Goal: Information Seeking & Learning: Compare options

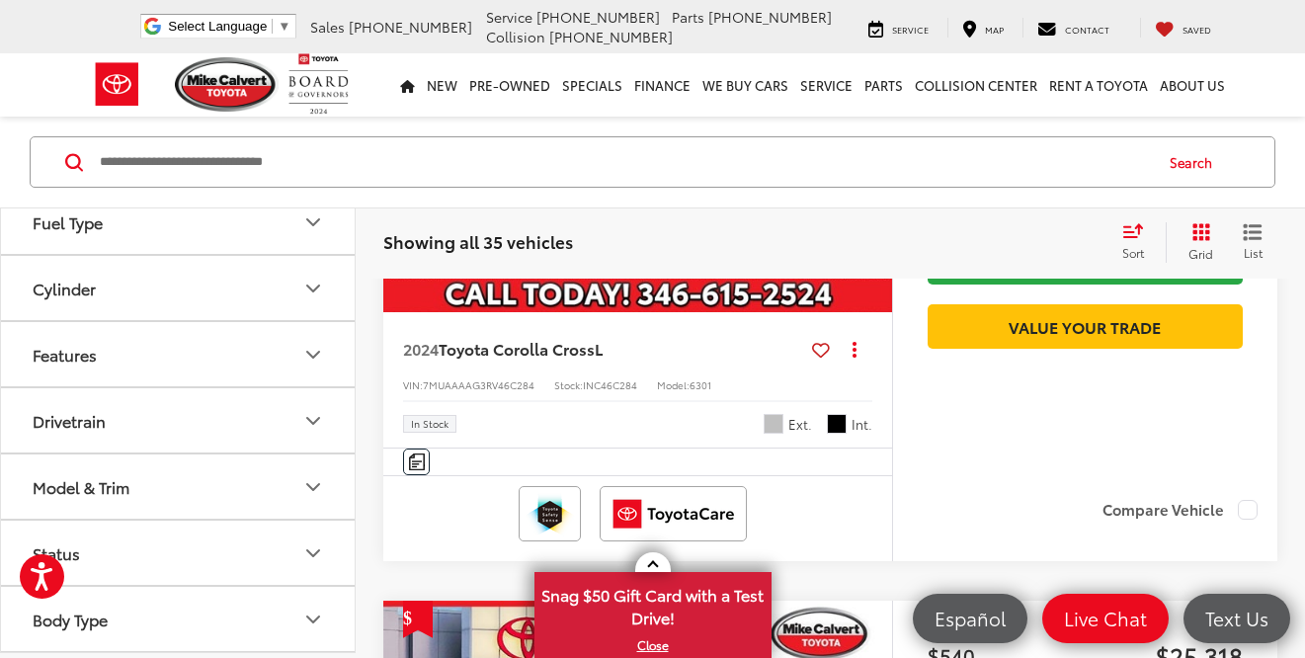
scroll to position [1279, 0]
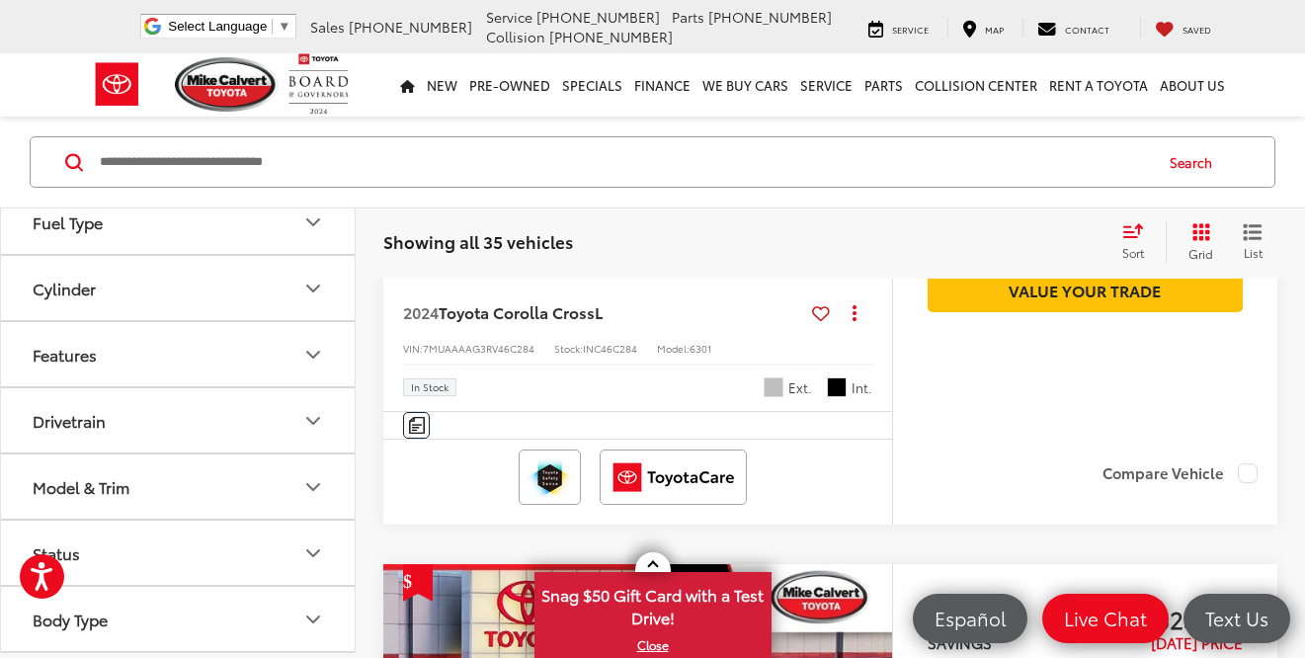
click at [171, 543] on button "Status" at bounding box center [179, 553] width 356 height 64
click at [73, 634] on label "In Stock (8)" at bounding box center [77, 634] width 104 height 33
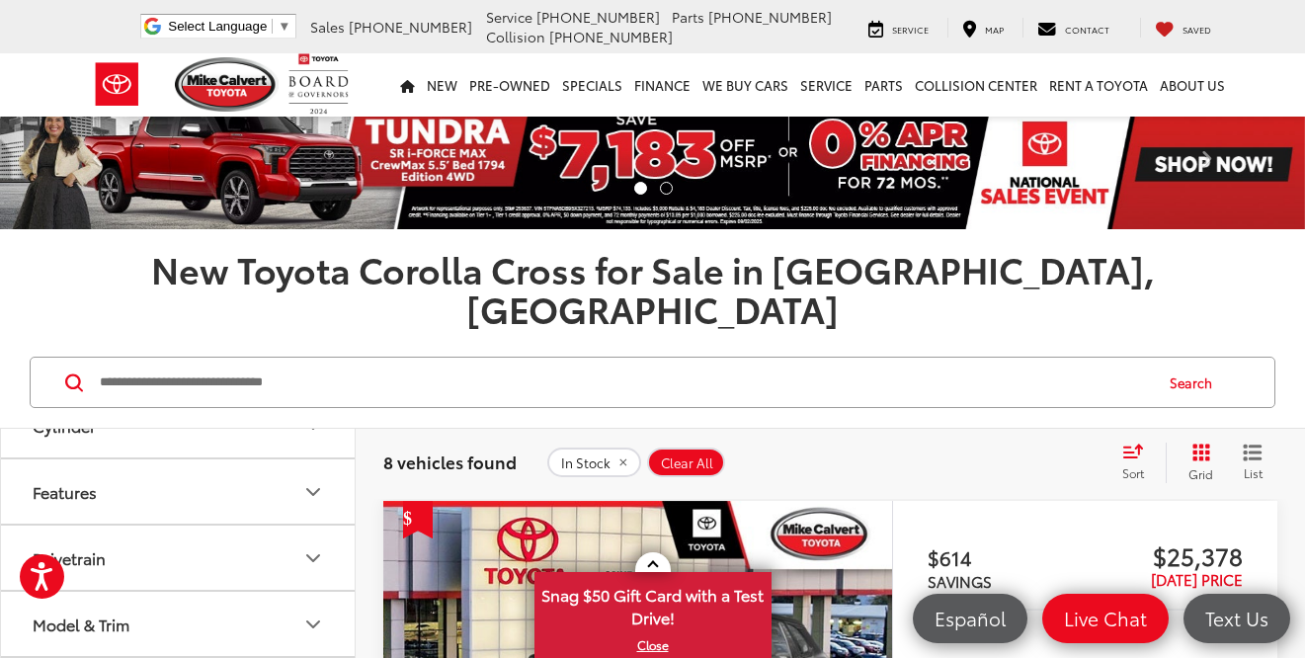
scroll to position [811, 0]
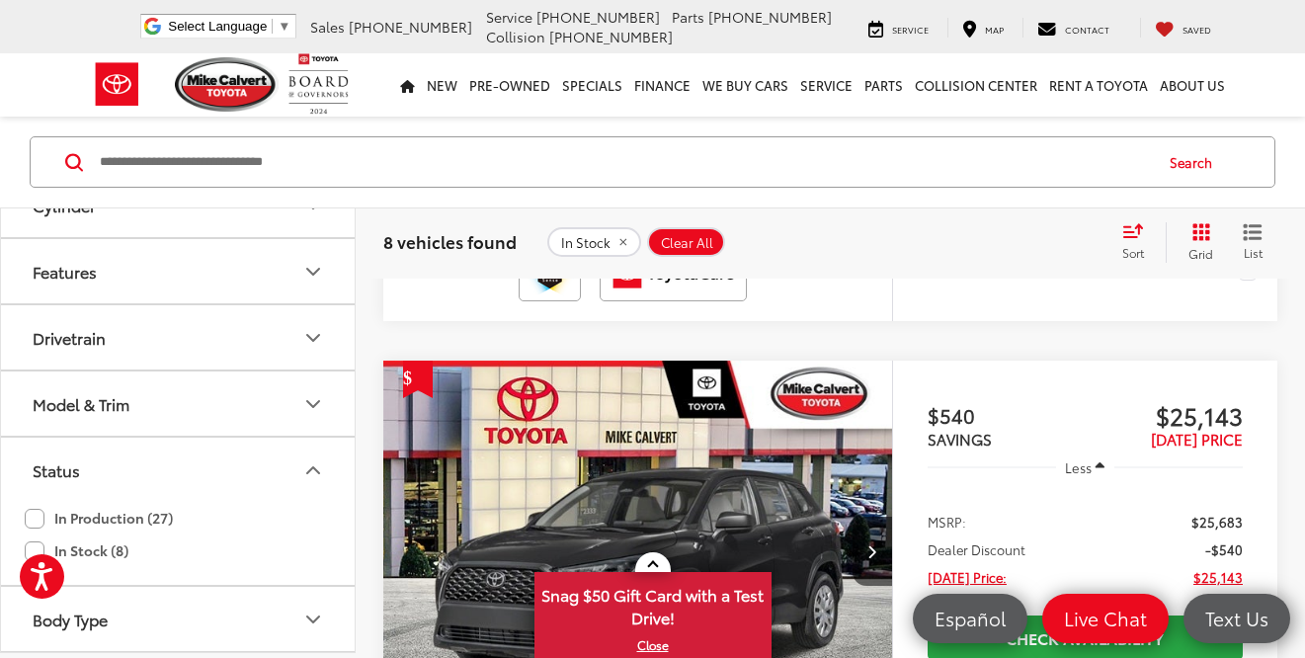
click at [125, 512] on label "In Production (27)" at bounding box center [99, 518] width 148 height 33
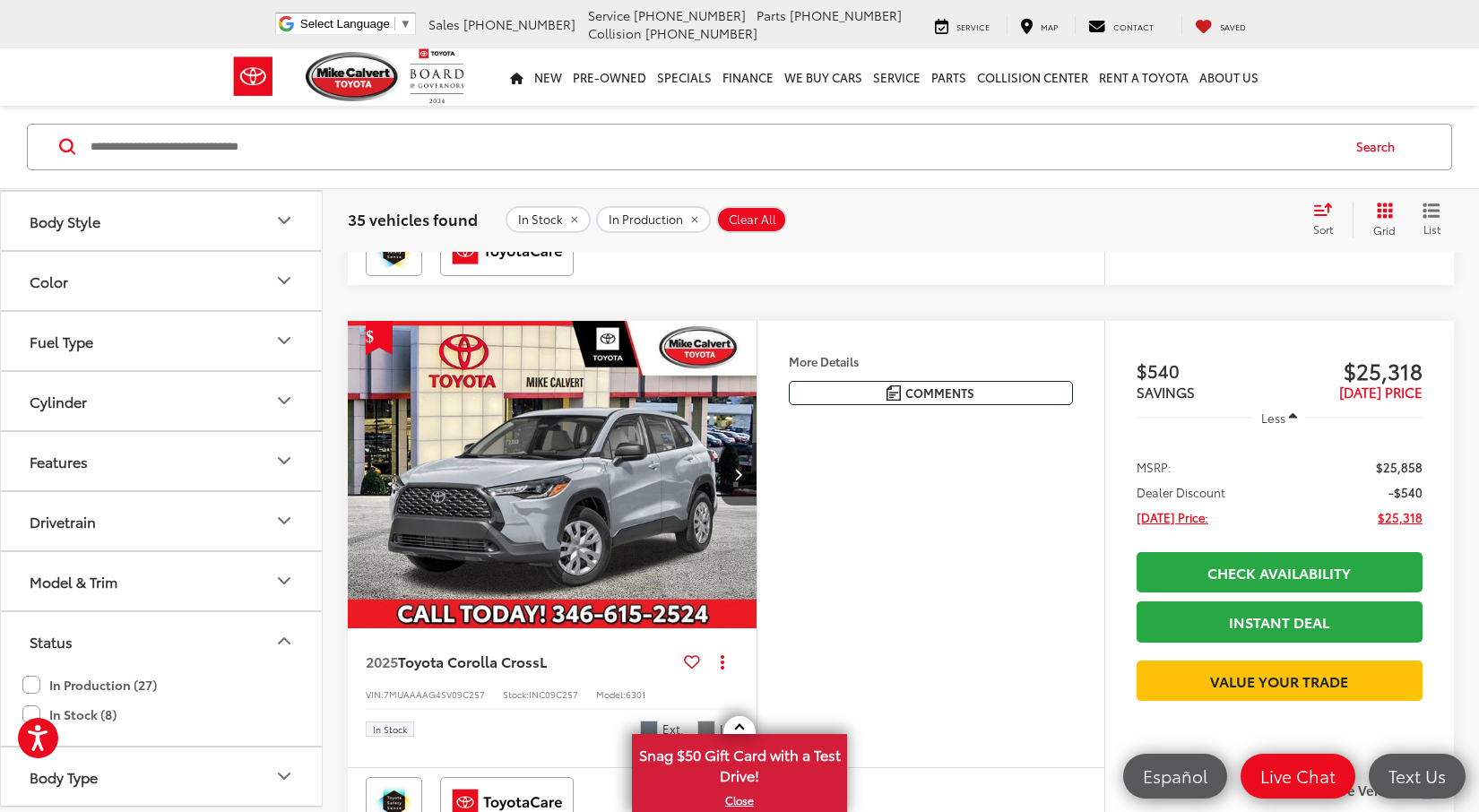
scroll to position [2356, 0]
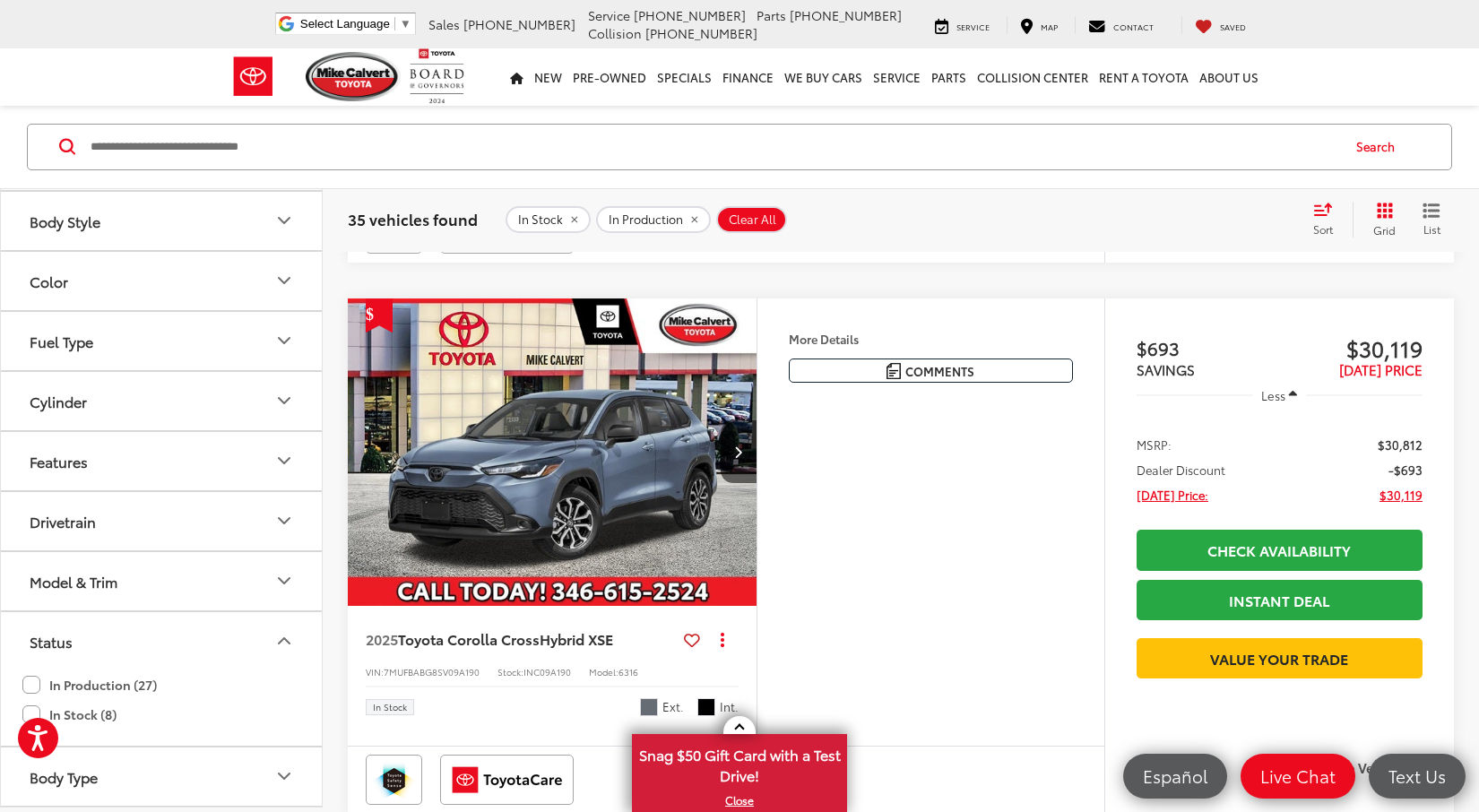
click at [151, 349] on button "Fuel Type" at bounding box center [162, 341] width 323 height 58
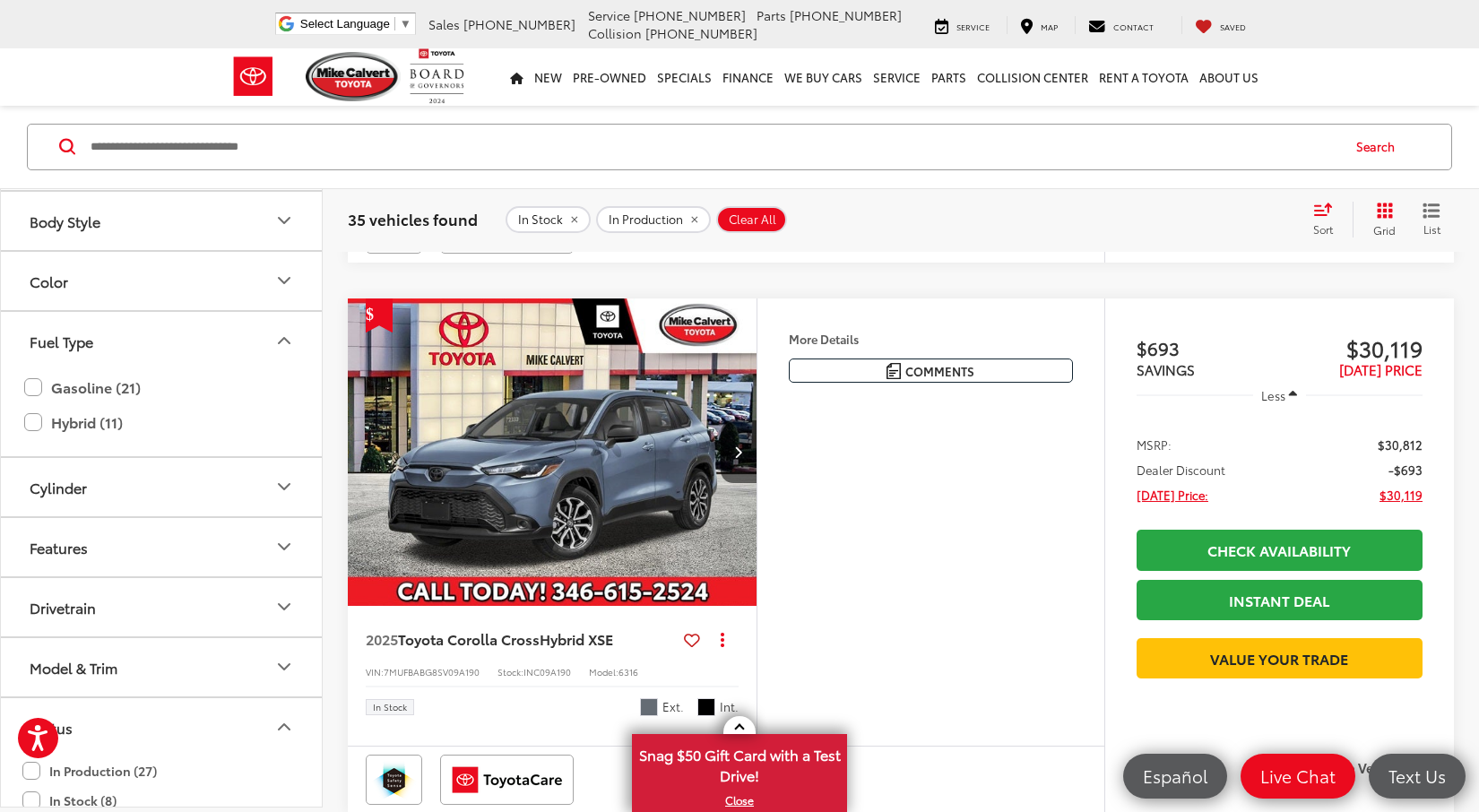
click at [149, 348] on button "Fuel Type" at bounding box center [162, 341] width 323 height 58
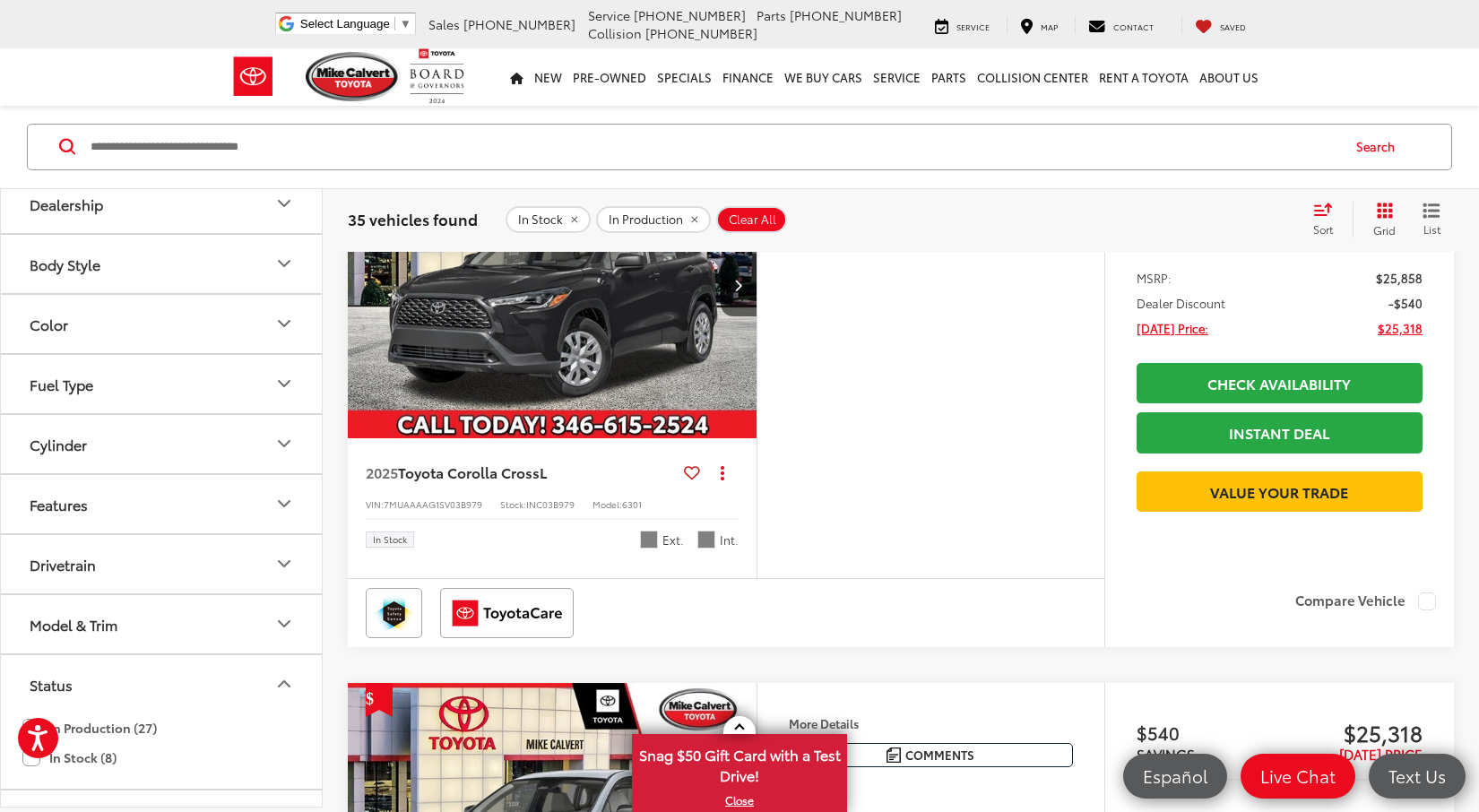
scroll to position [0, 0]
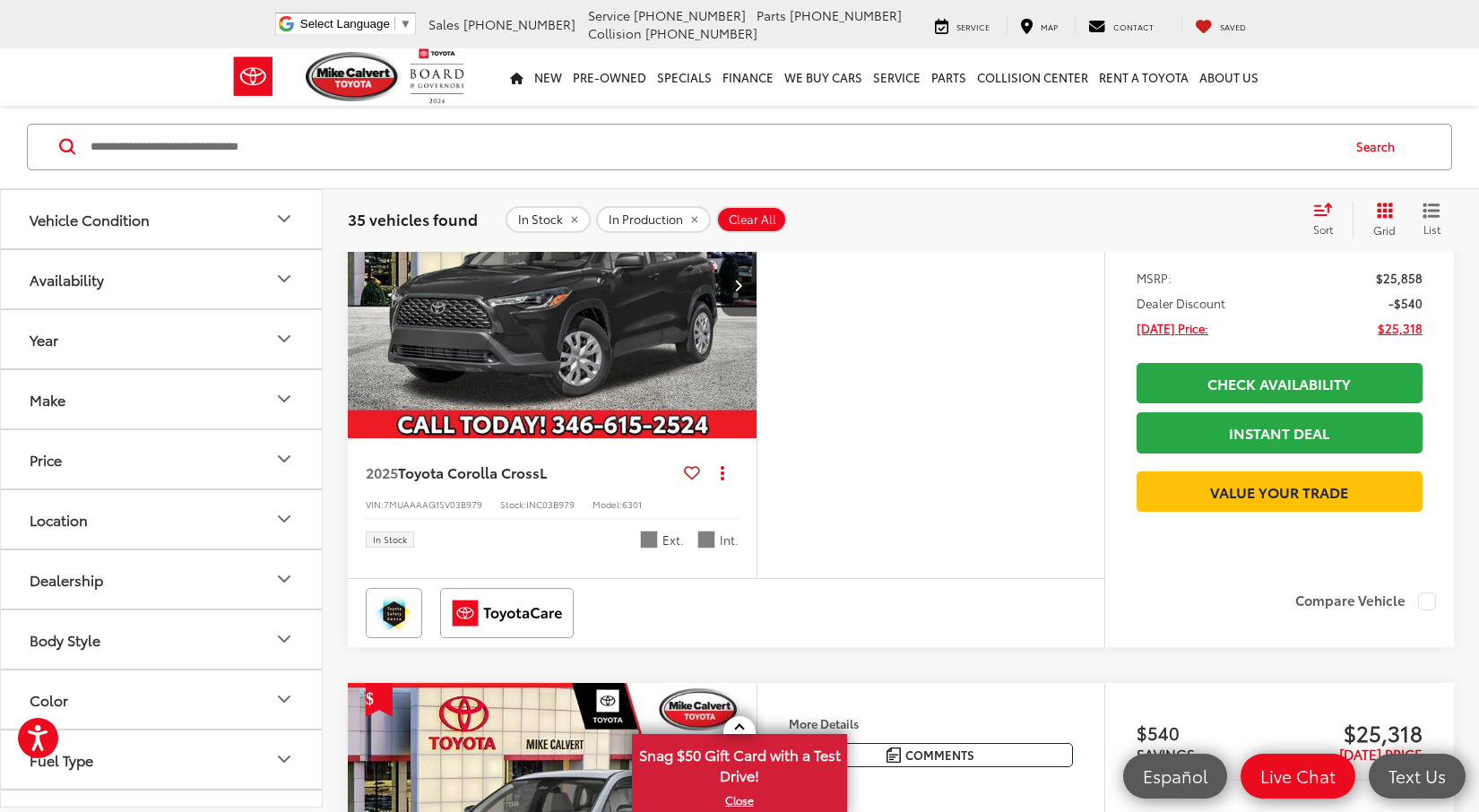
click at [128, 386] on button "Make" at bounding box center [162, 399] width 323 height 58
click at [128, 387] on button "Make" at bounding box center [162, 399] width 323 height 58
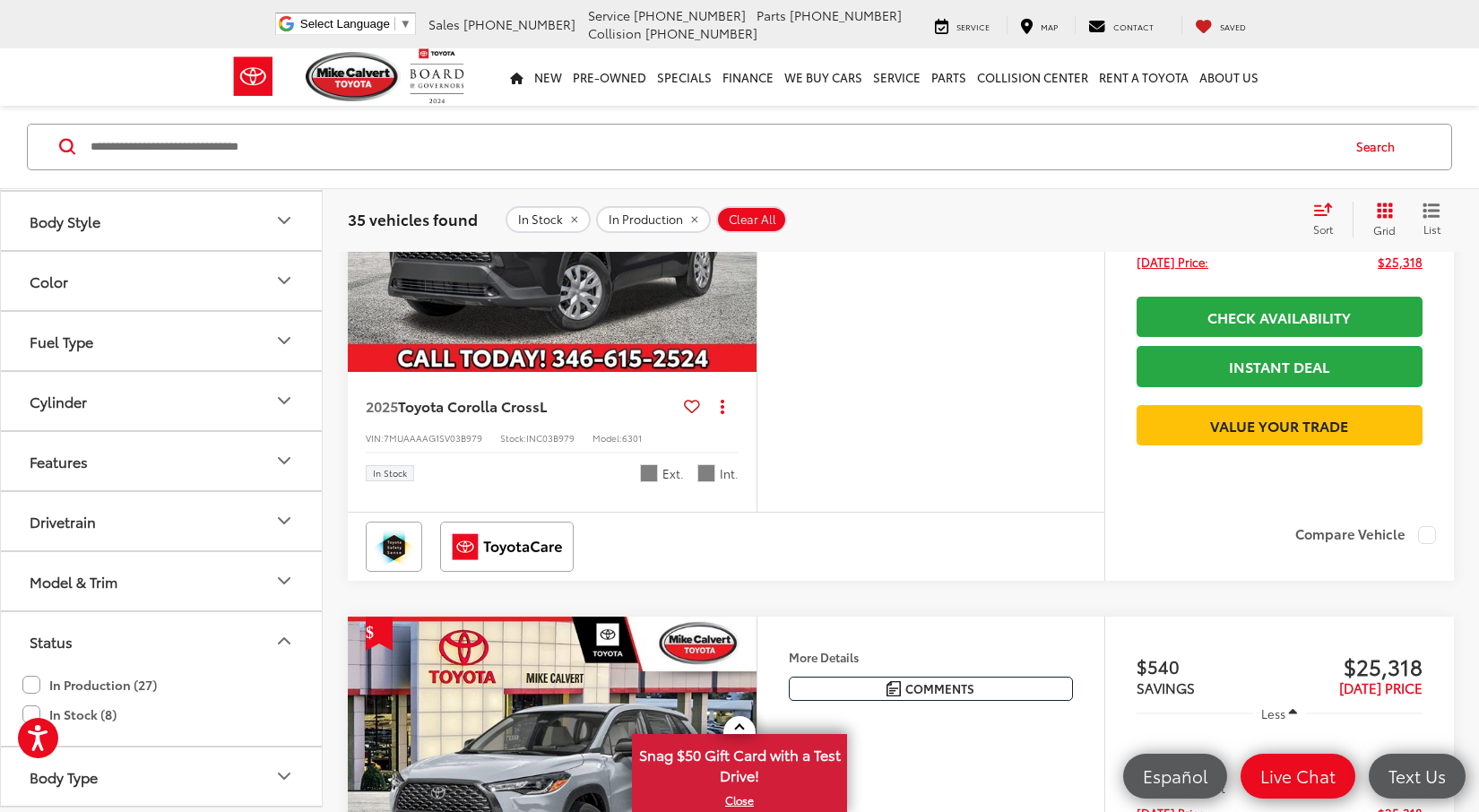
click at [143, 590] on button "Model & Trim" at bounding box center [162, 582] width 323 height 58
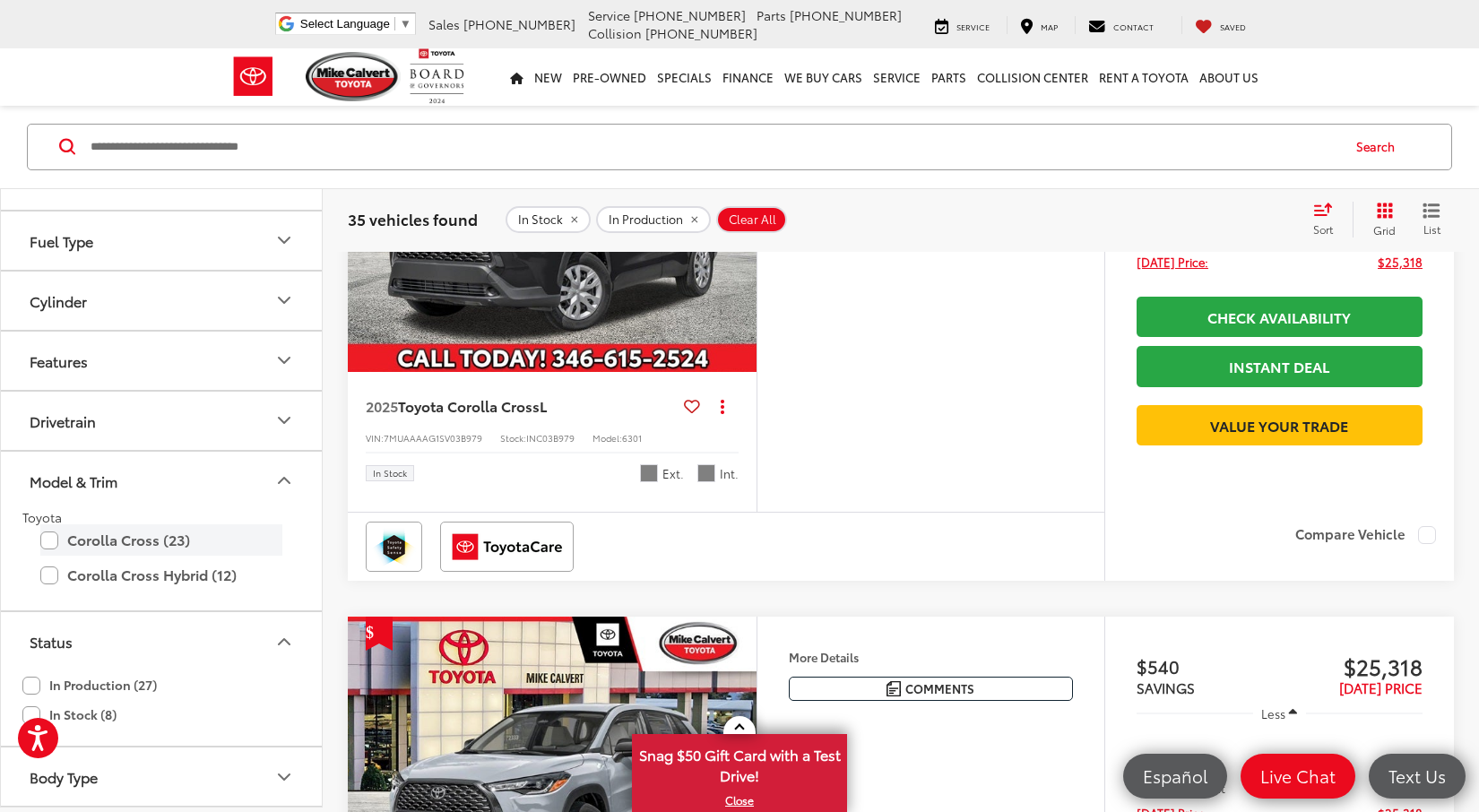
click at [139, 545] on label "Corolla Cross (23)" at bounding box center [161, 541] width 242 height 32
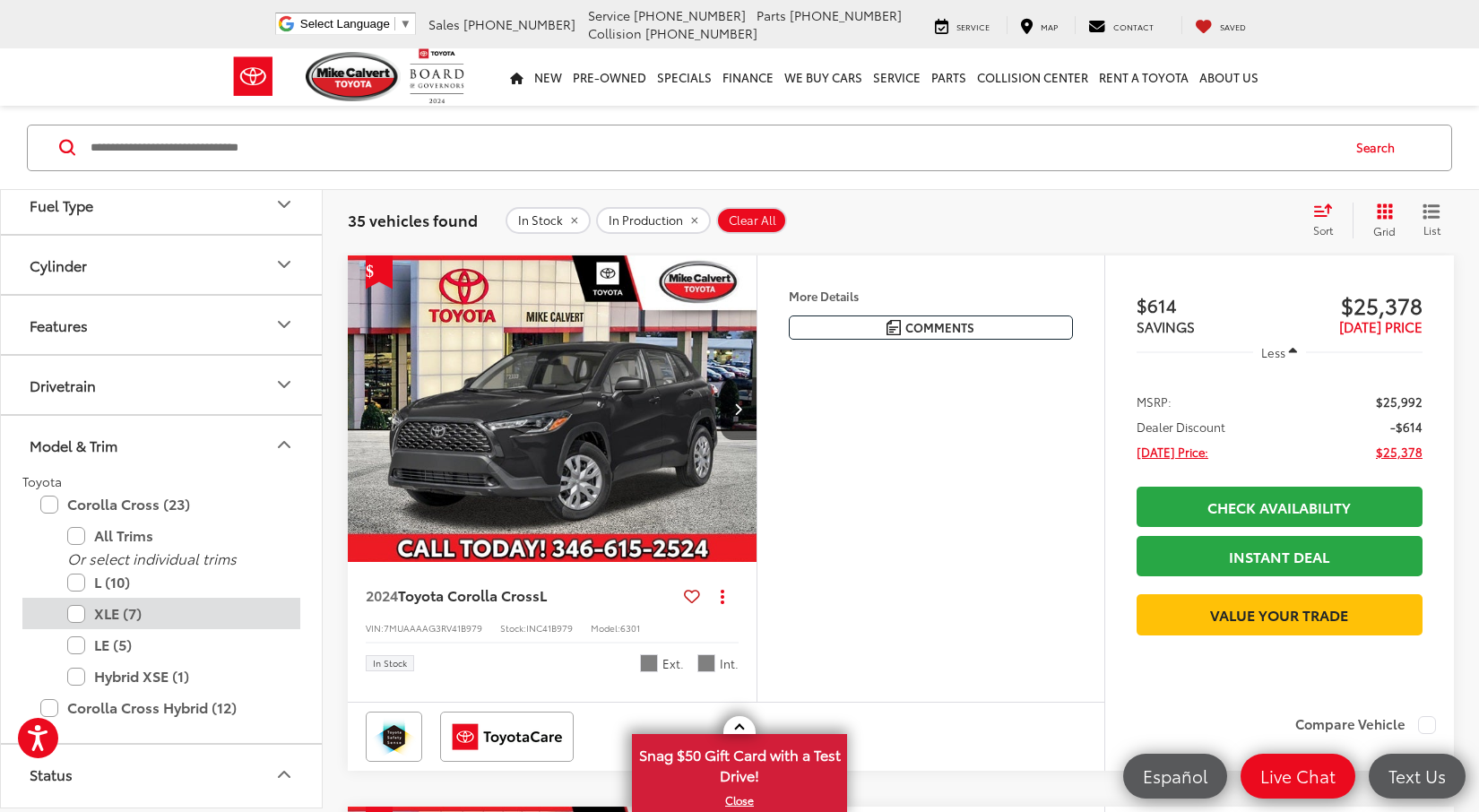
scroll to position [593, 0]
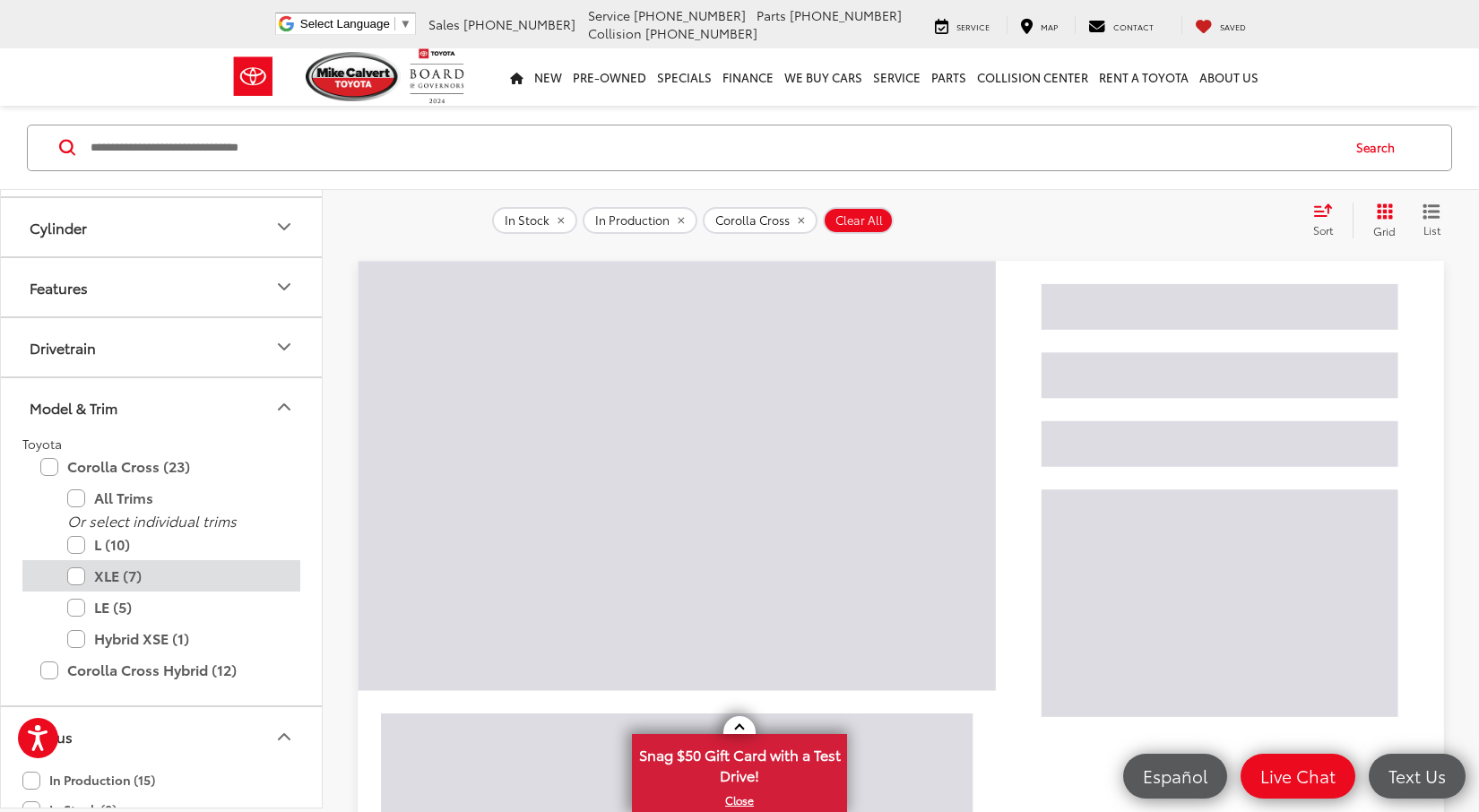
click at [104, 580] on label "XLE (7)" at bounding box center [174, 576] width 215 height 32
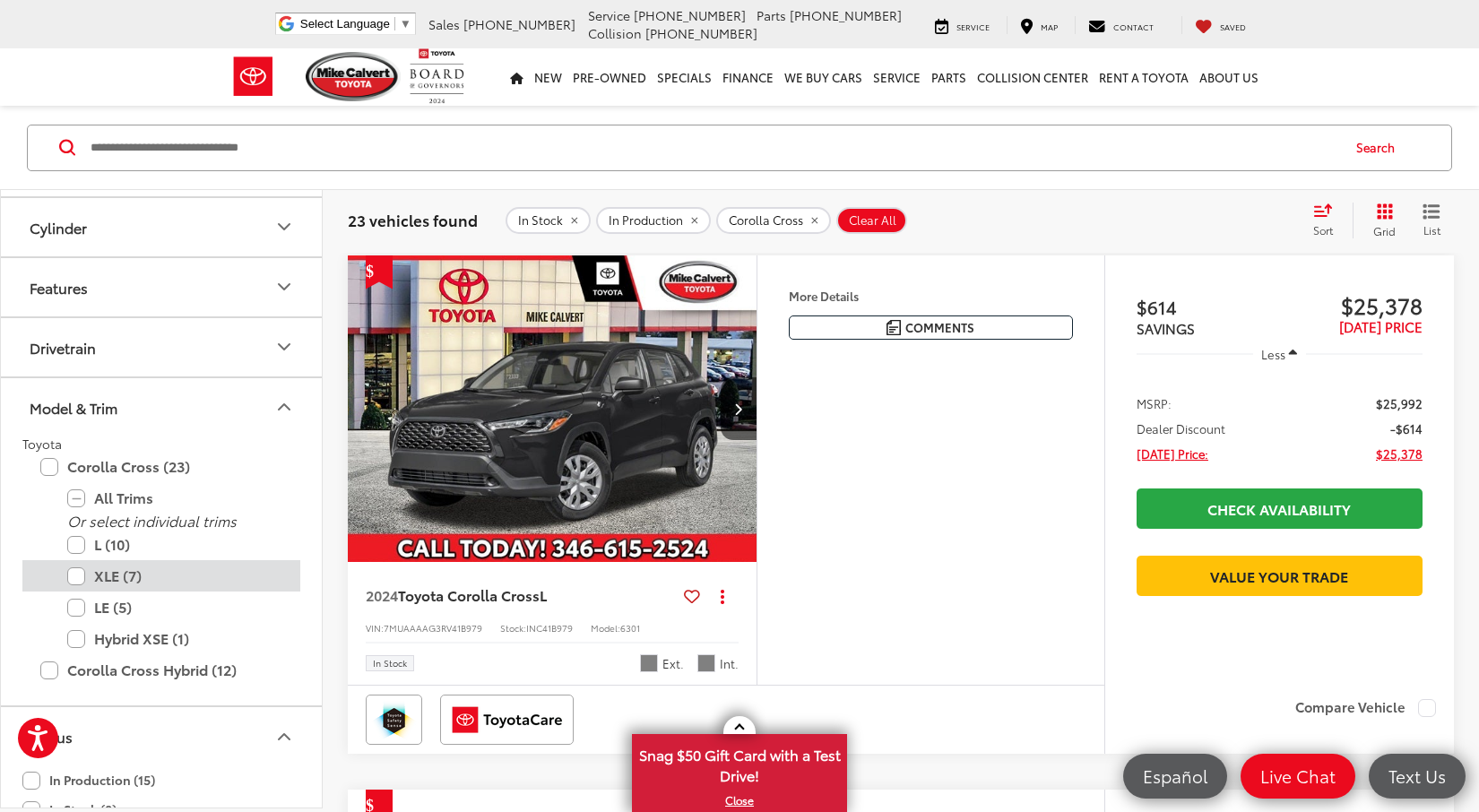
click at [85, 576] on label "XLE (7)" at bounding box center [174, 576] width 215 height 32
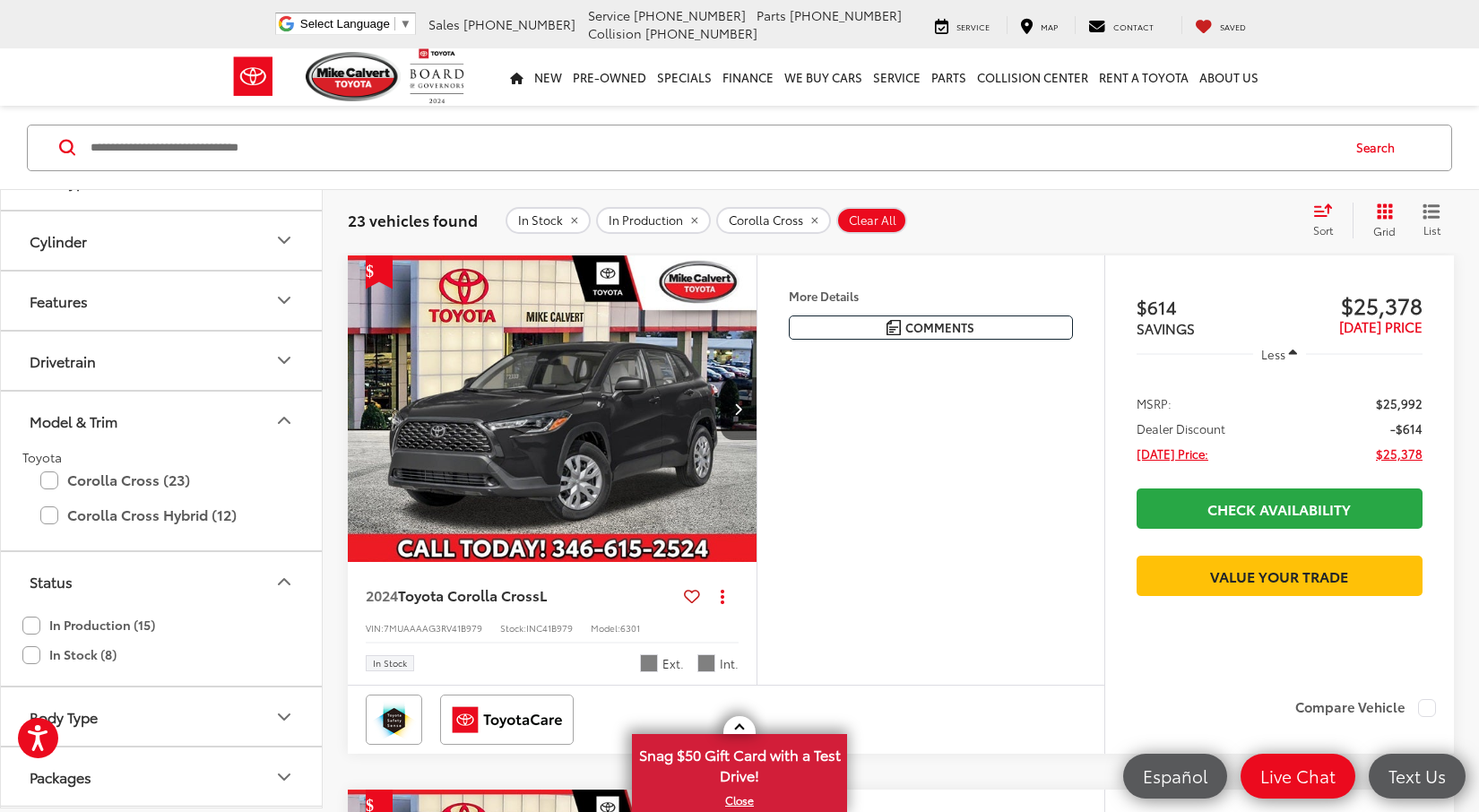
scroll to position [579, 0]
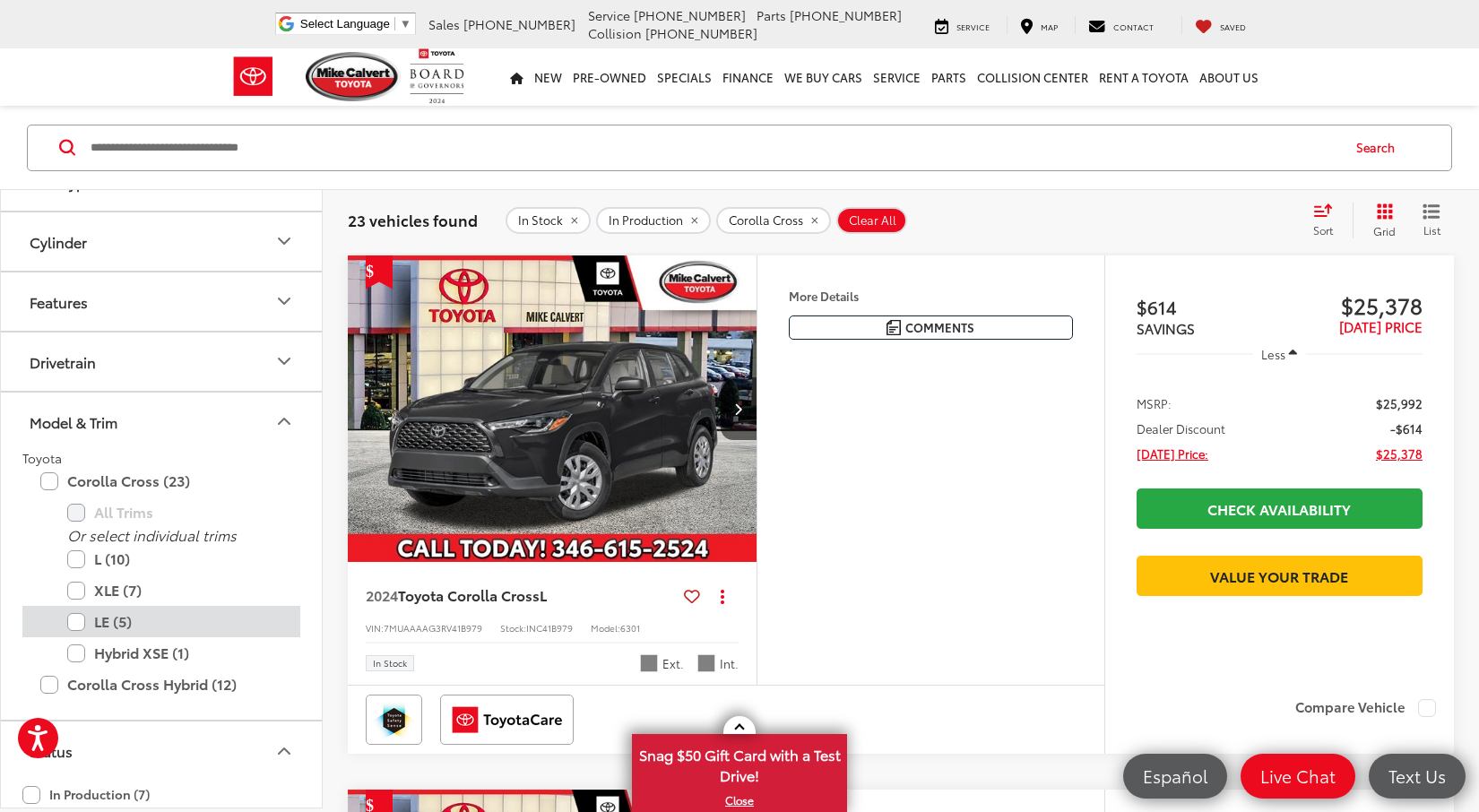
click at [81, 596] on label "LE (5)" at bounding box center [174, 621] width 215 height 32
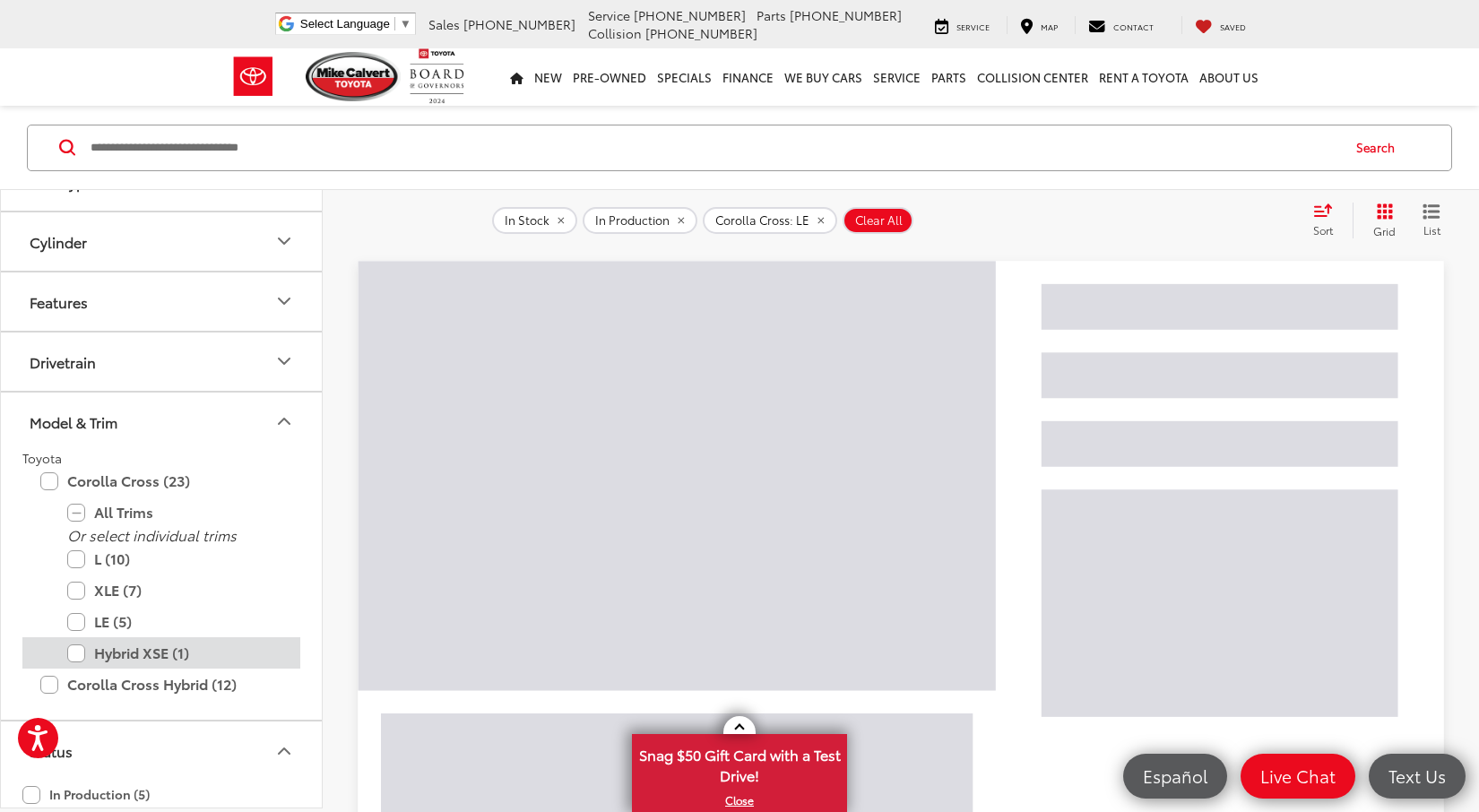
click at [74, 596] on label "Hybrid XSE (1)" at bounding box center [174, 653] width 215 height 32
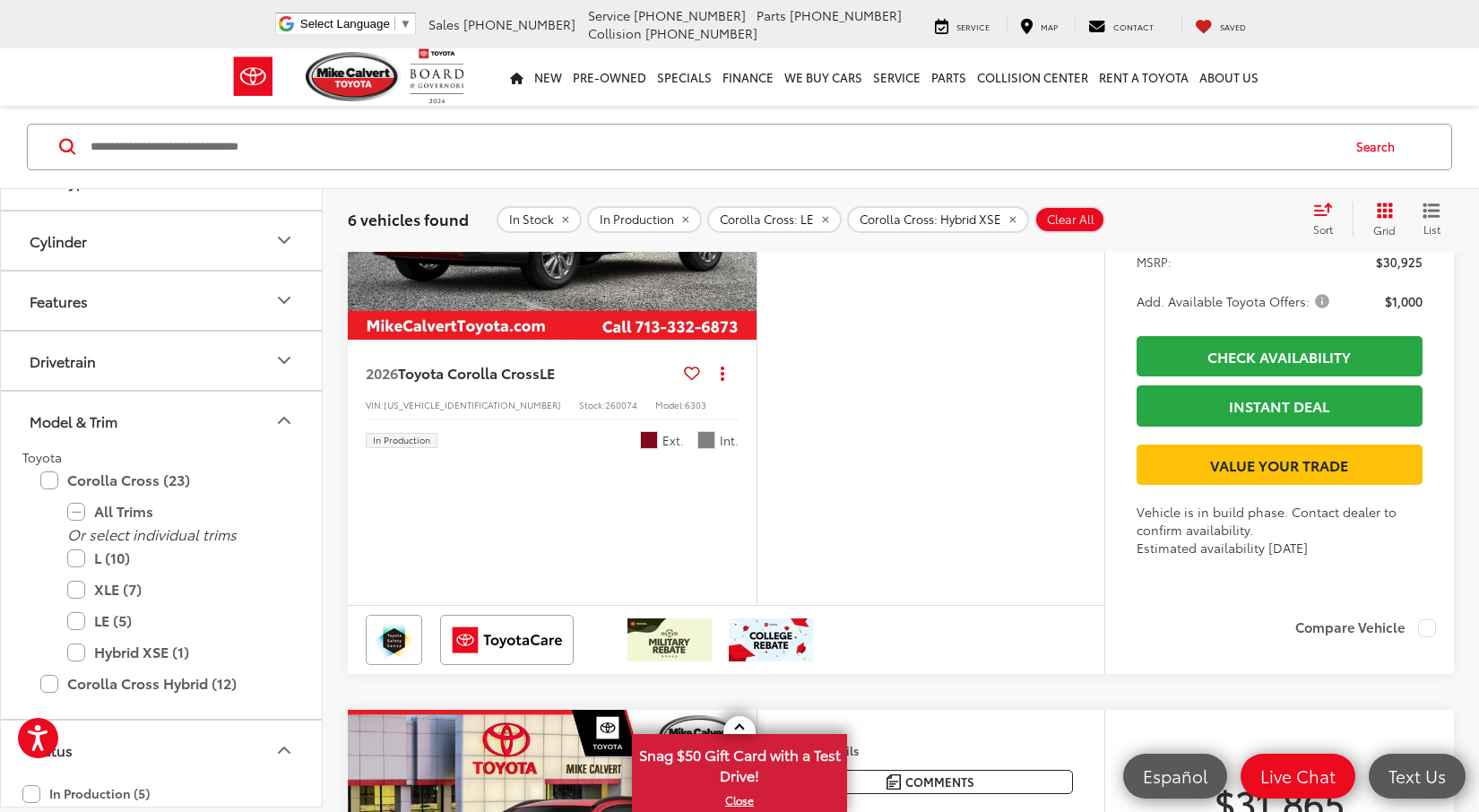
click at [942, 113] on span "Comments" at bounding box center [940, 104] width 69 height 17
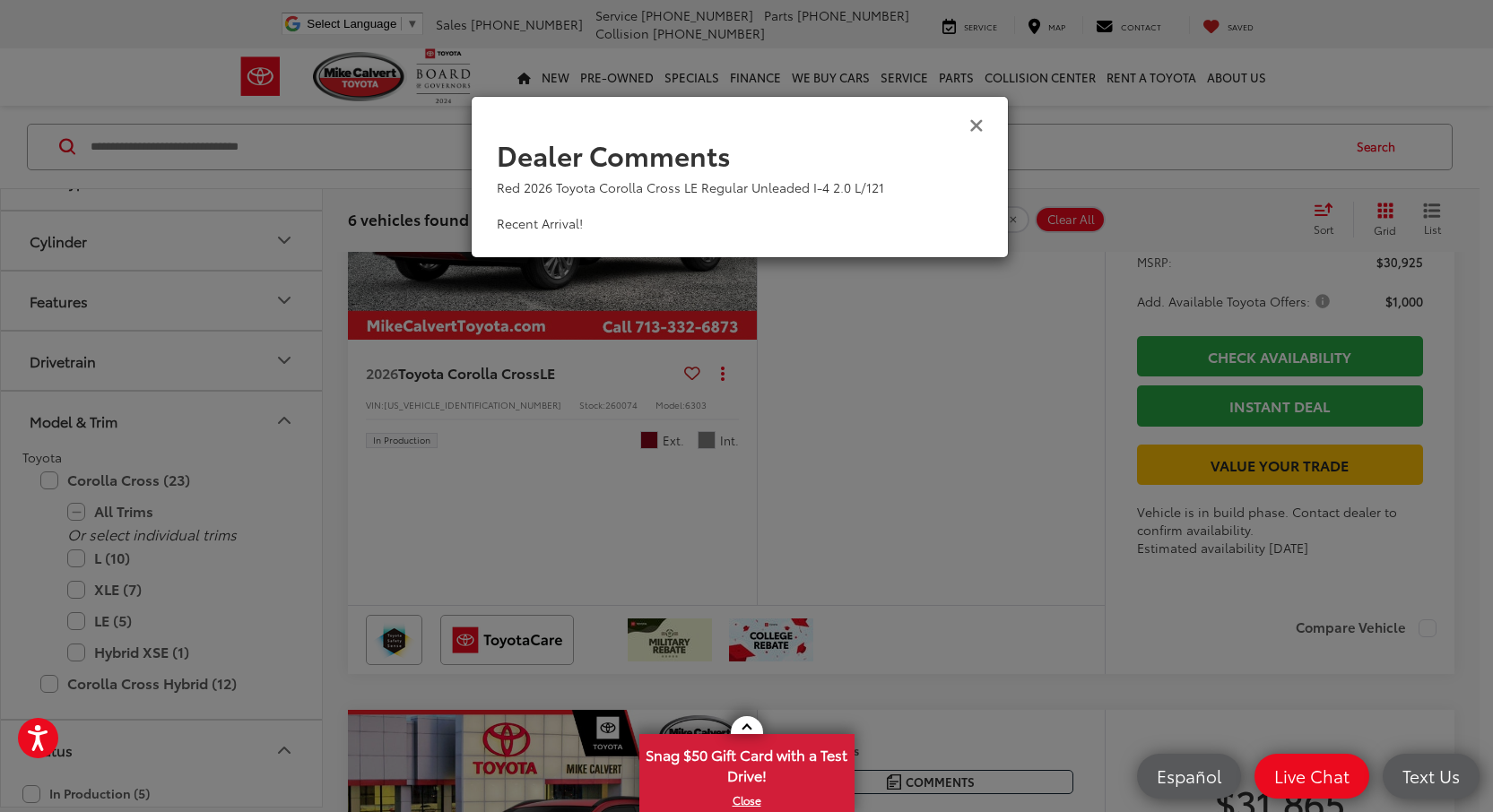
click at [977, 125] on icon "Close" at bounding box center [977, 123] width 15 height 19
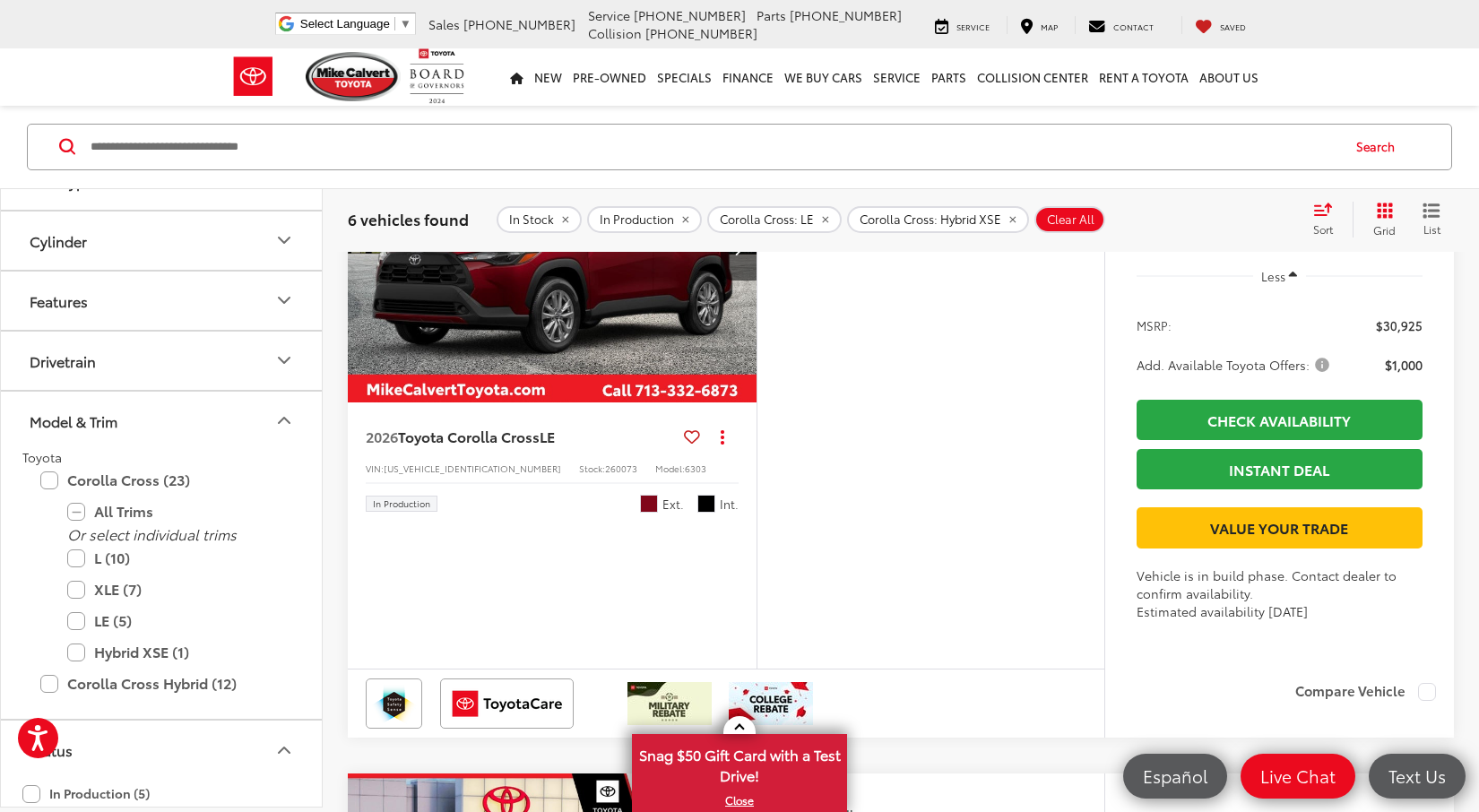
scroll to position [1910, 0]
